Goal: Find specific page/section: Find specific page/section

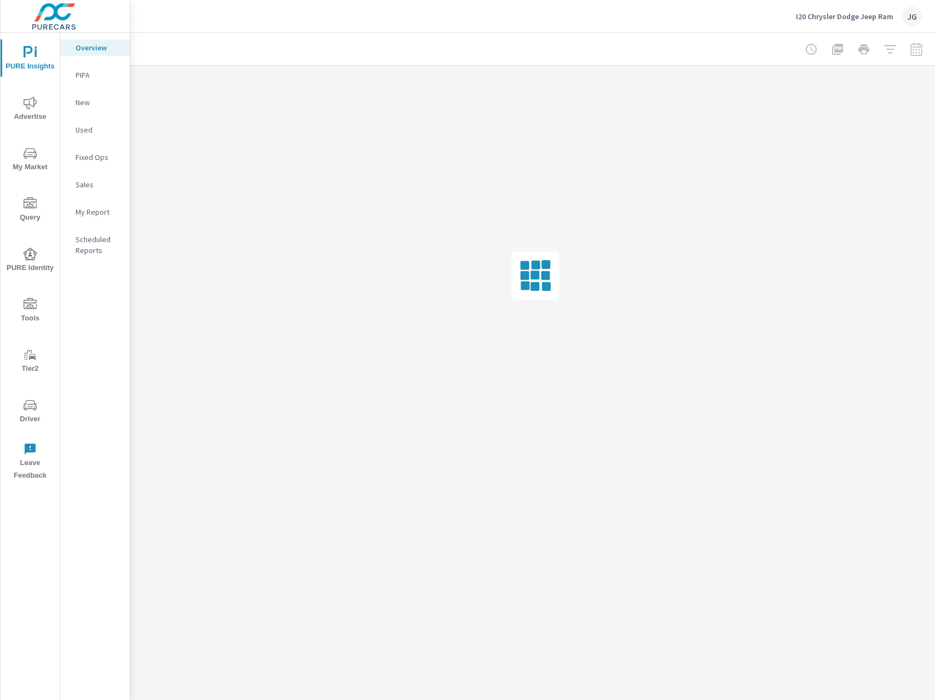
click at [26, 415] on span "Driver" at bounding box center [30, 412] width 53 height 27
click at [38, 354] on span "Driver" at bounding box center [30, 361] width 53 height 27
click at [29, 359] on icon "nav menu" at bounding box center [30, 354] width 13 height 13
click at [19, 405] on span "Driver" at bounding box center [30, 412] width 53 height 27
click at [32, 414] on span "Driver" at bounding box center [30, 412] width 53 height 27
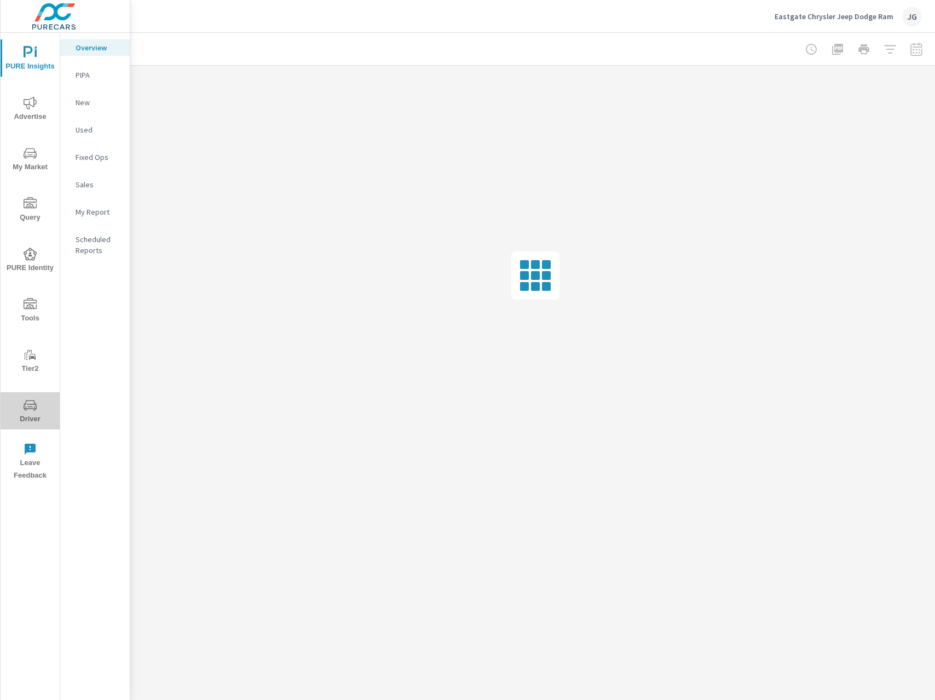
click at [35, 403] on icon "nav menu" at bounding box center [30, 405] width 13 height 13
click at [38, 417] on span "Driver" at bounding box center [30, 412] width 53 height 27
click at [36, 409] on span "Driver" at bounding box center [30, 412] width 53 height 27
